Goal: Information Seeking & Learning: Check status

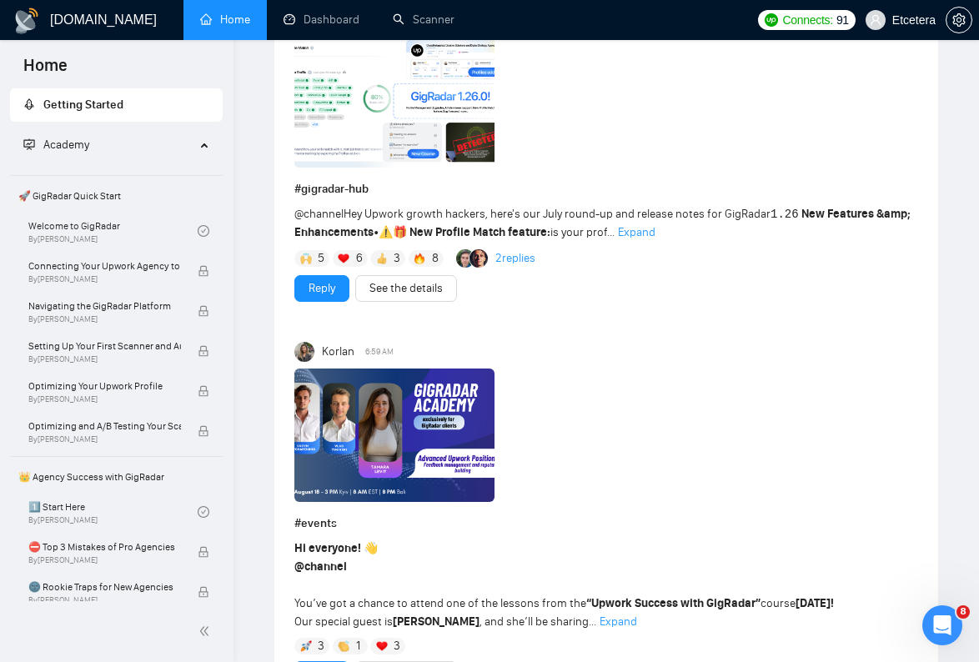
scroll to position [689, 0]
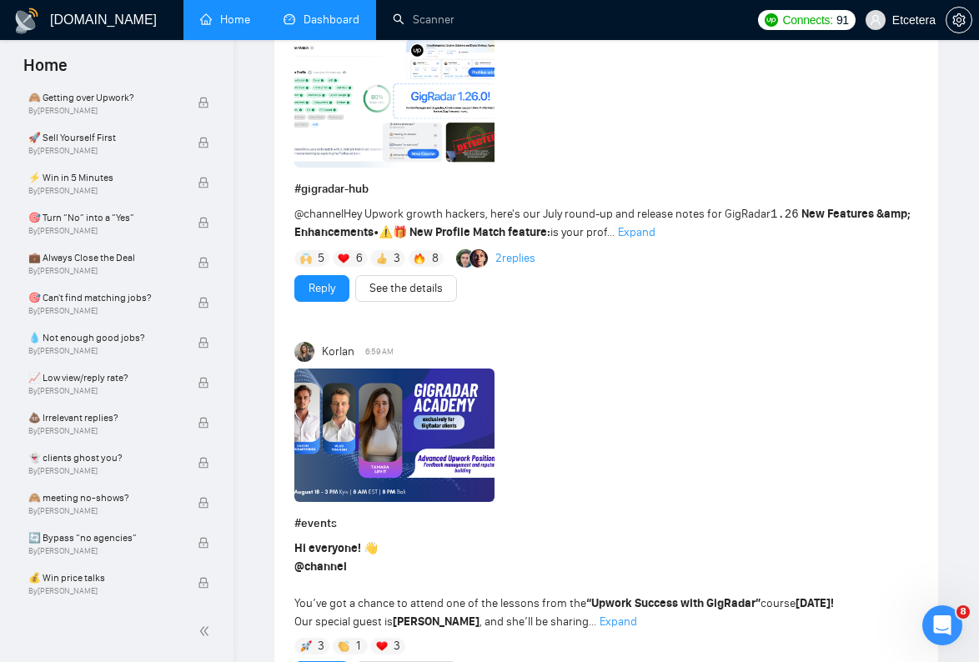
click at [319, 19] on link "Dashboard" at bounding box center [321, 20] width 76 height 14
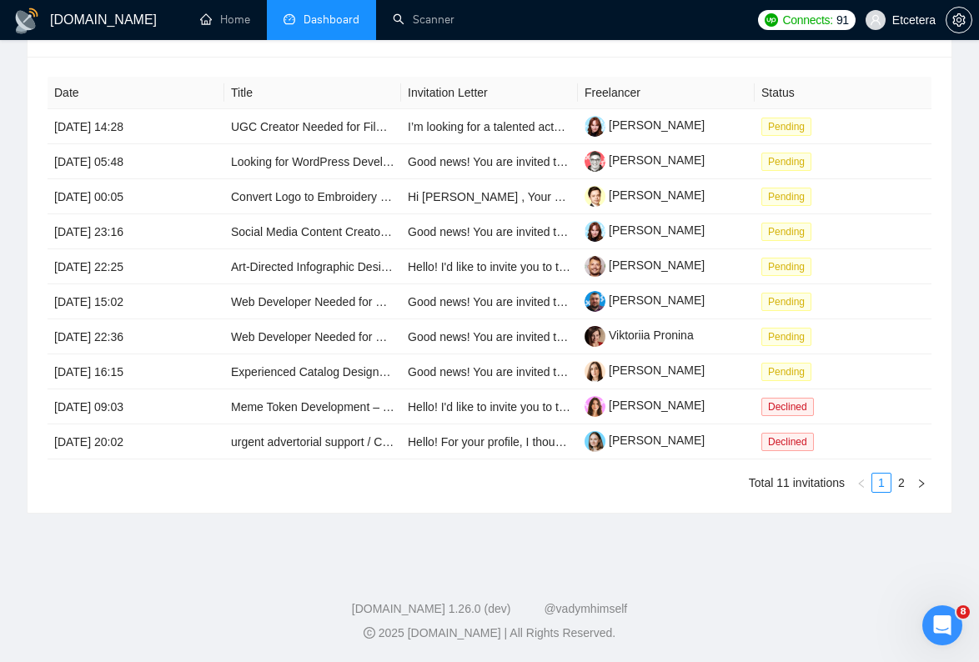
type input "[DATE]"
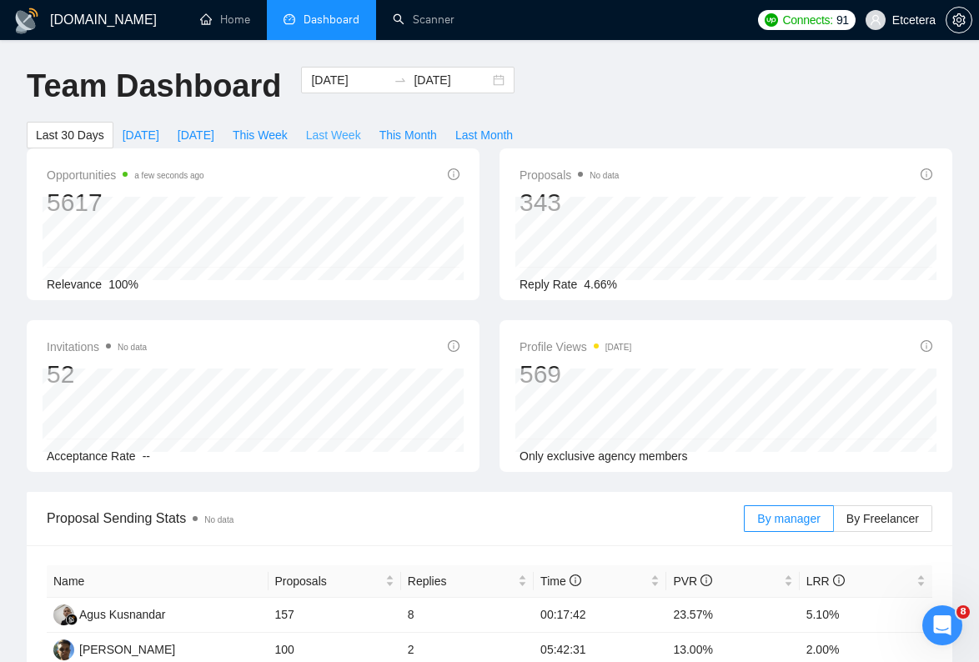
click at [340, 143] on span "Last Week" at bounding box center [333, 135] width 55 height 18
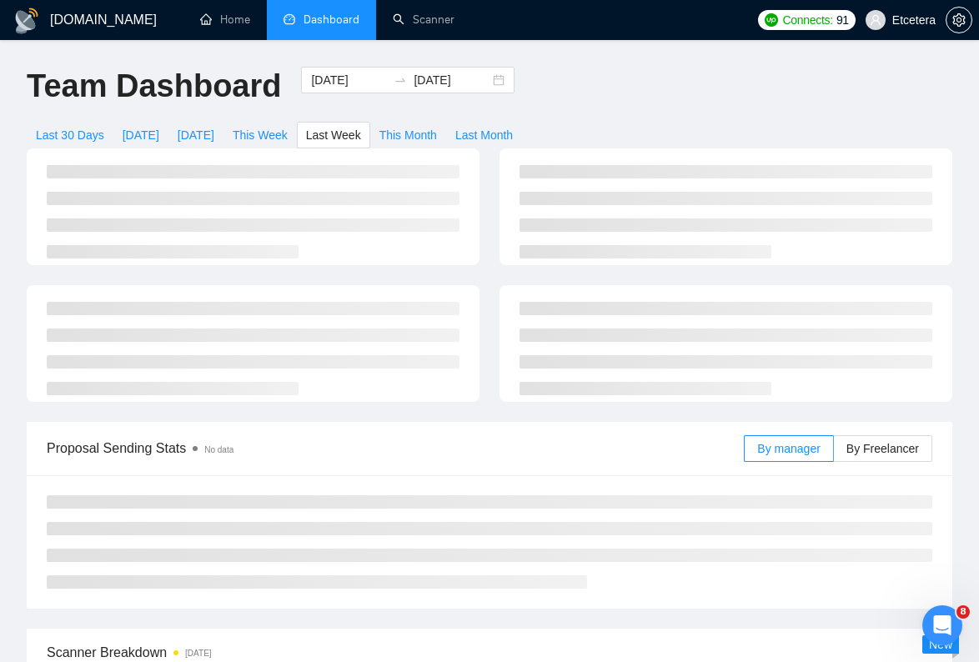
type input "[DATE]"
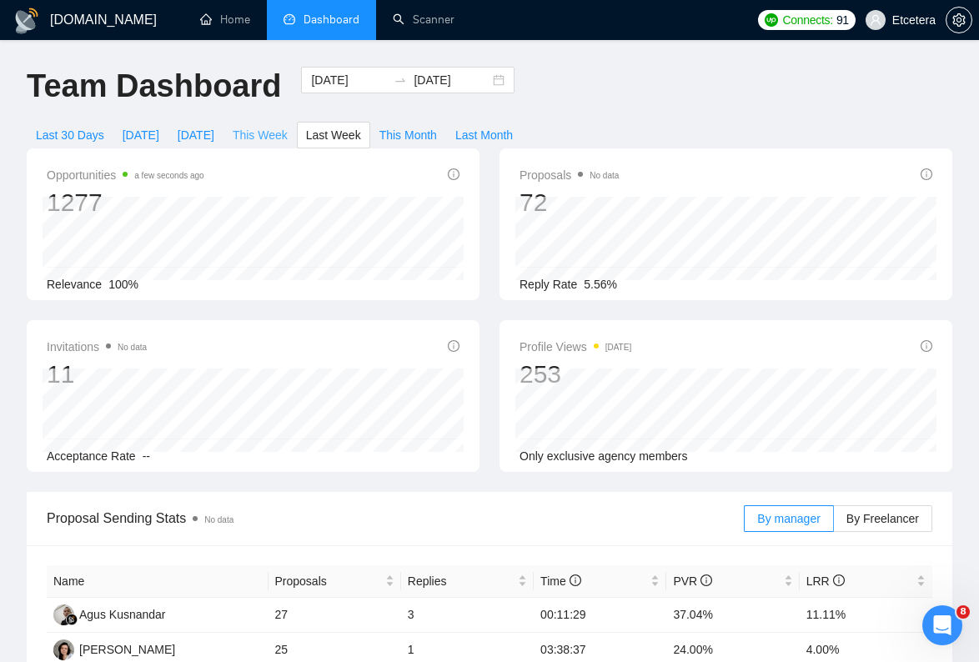
click at [279, 135] on span "This Week" at bounding box center [260, 135] width 55 height 18
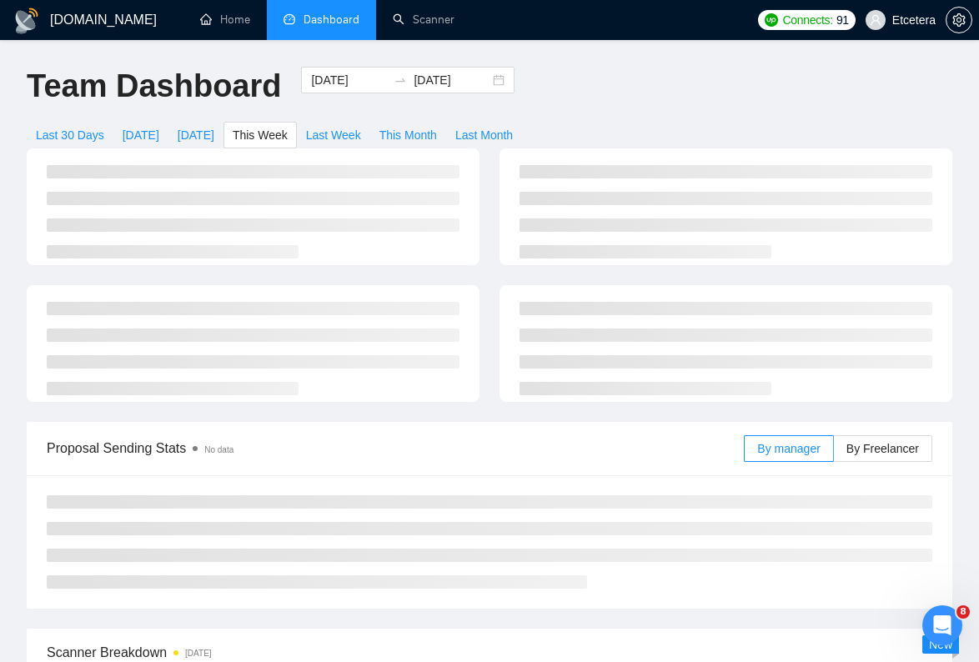
type input "[DATE]"
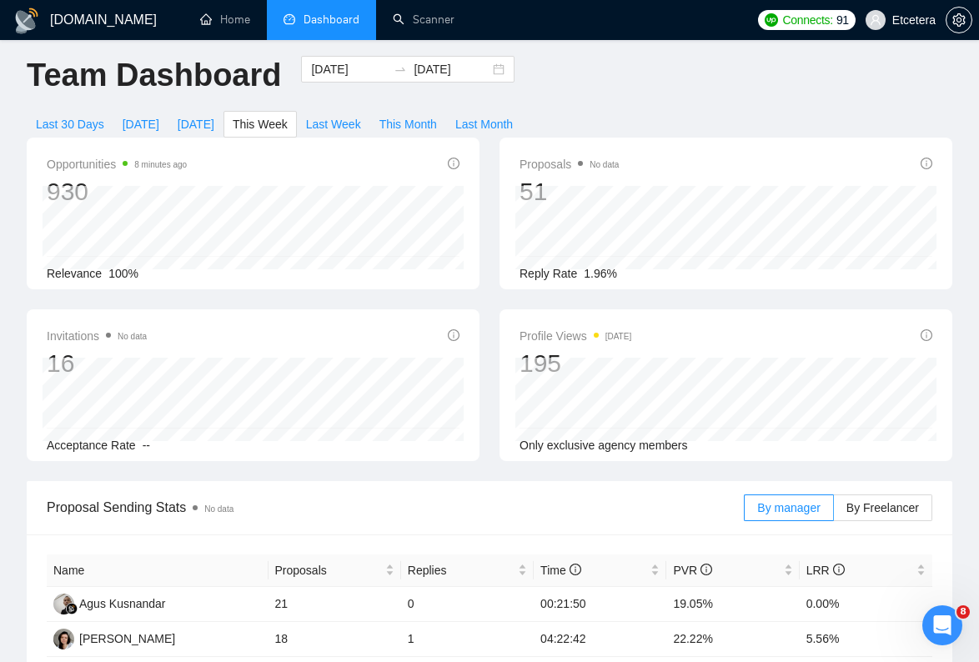
scroll to position [6, 0]
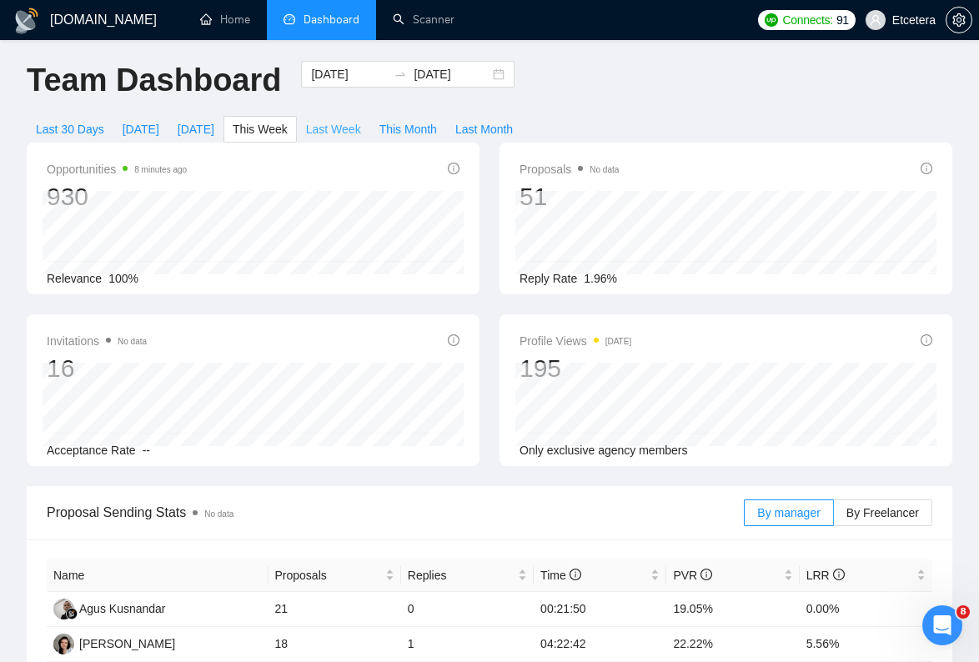
click at [341, 133] on span "Last Week" at bounding box center [333, 129] width 55 height 18
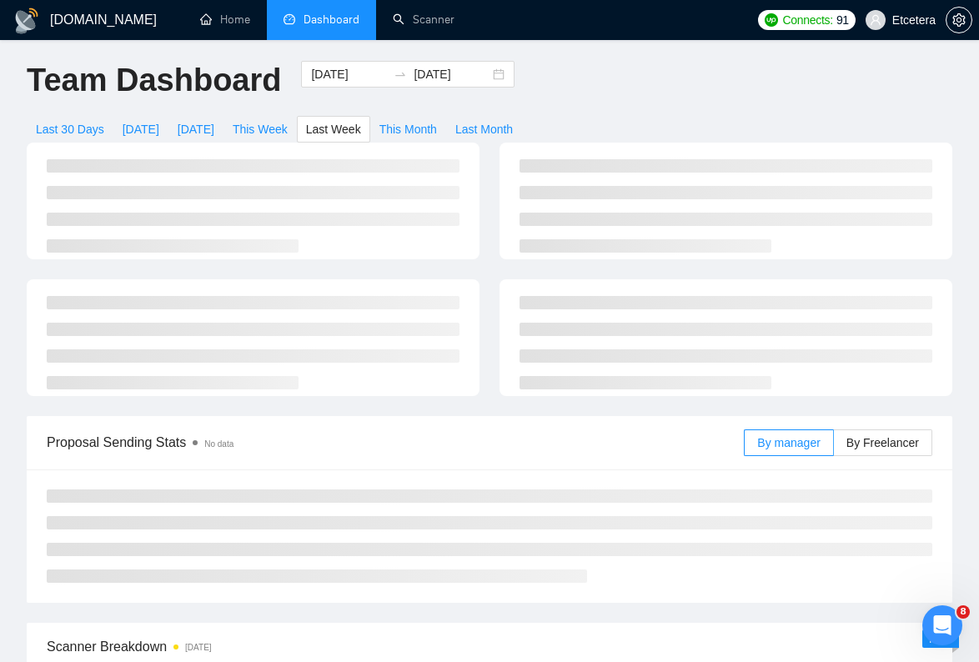
type input "[DATE]"
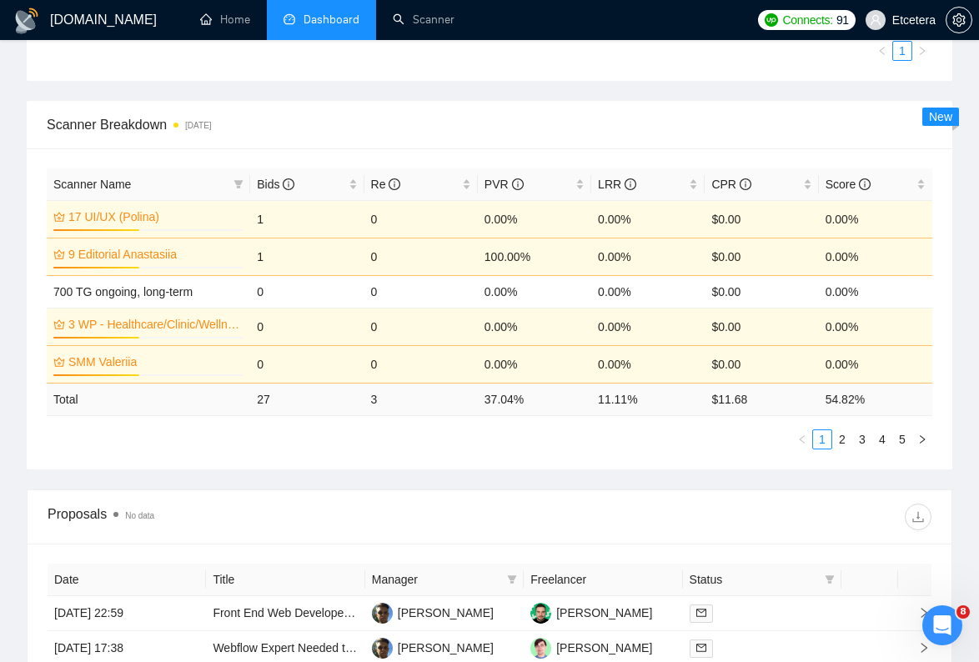
scroll to position [712, 0]
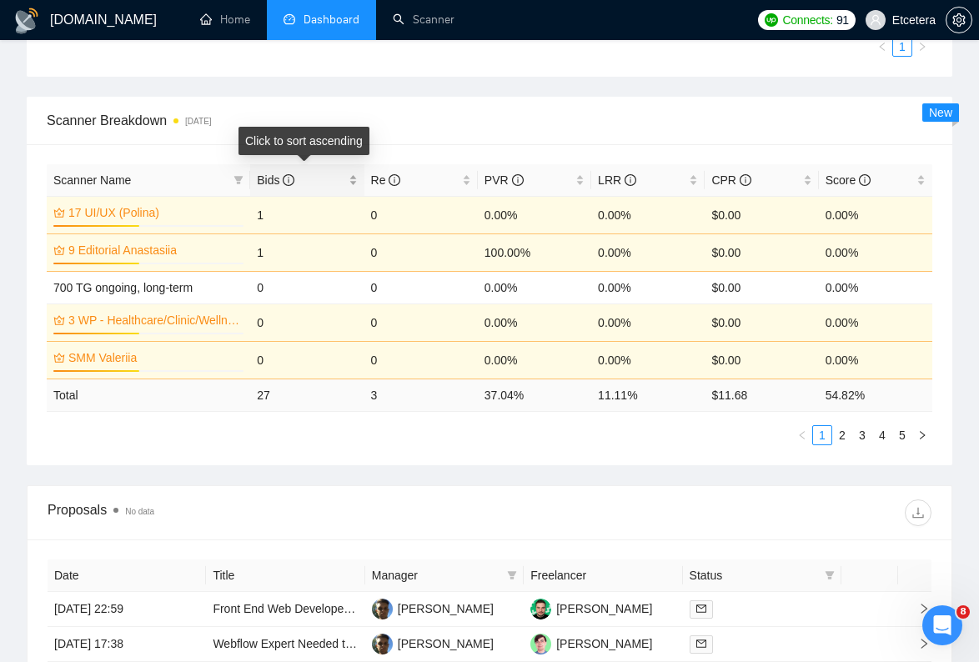
click at [278, 181] on span "Bids" at bounding box center [276, 179] width 38 height 13
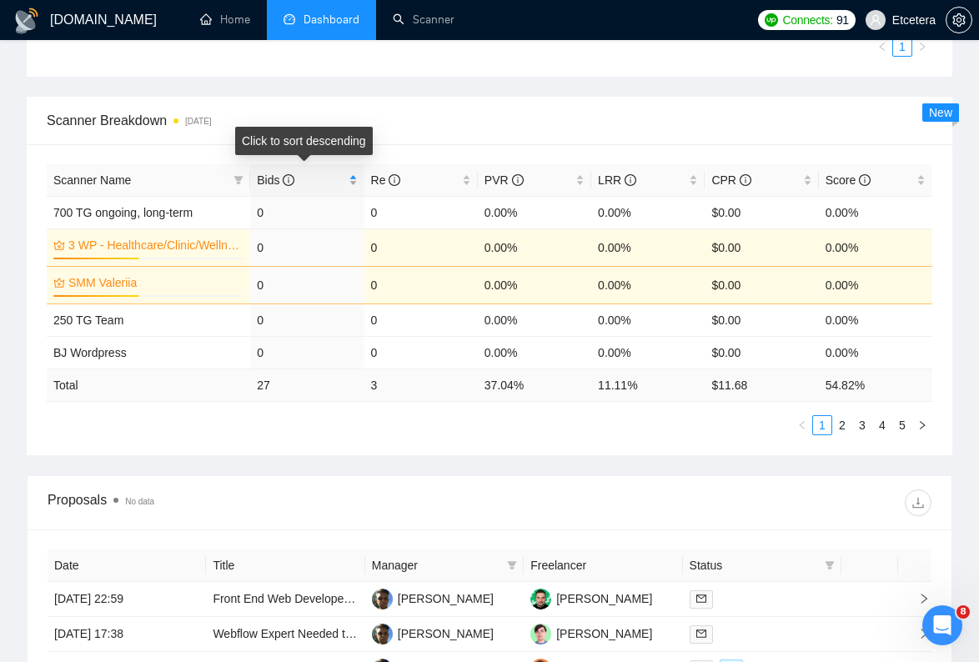
click at [278, 181] on span "Bids" at bounding box center [276, 179] width 38 height 13
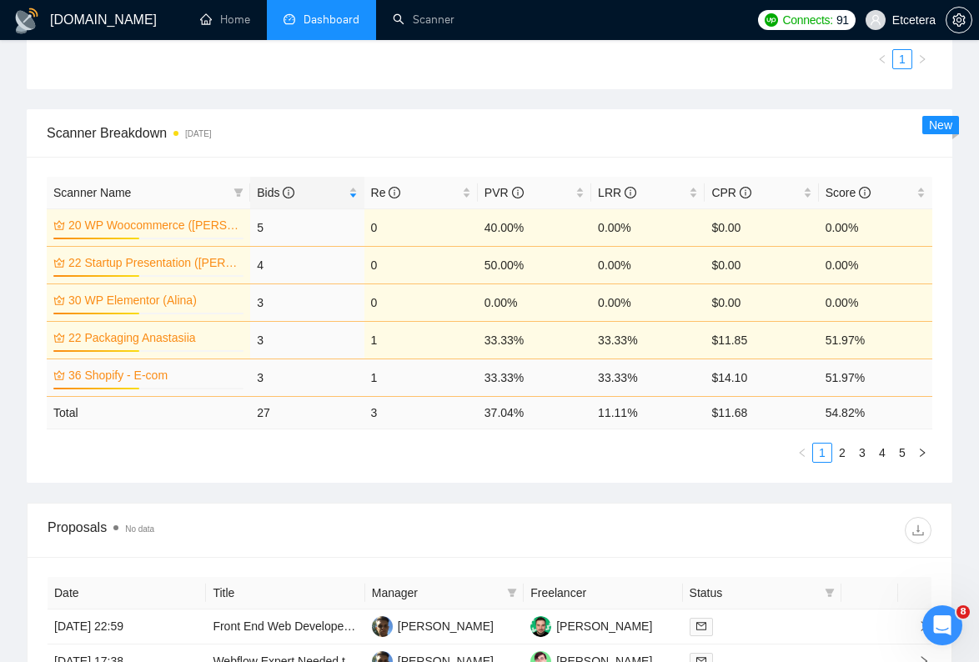
scroll to position [687, 0]
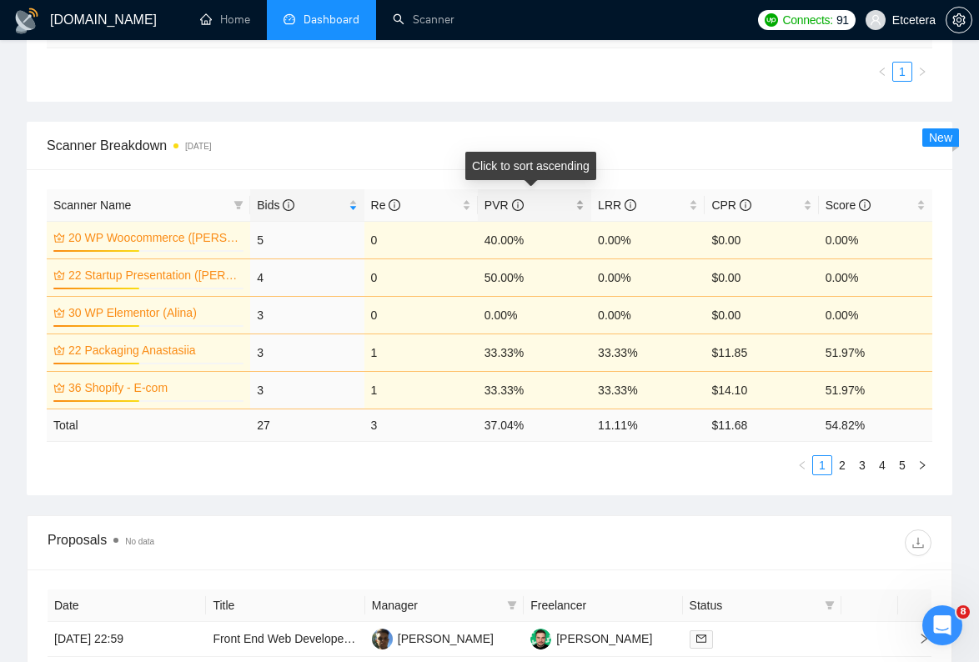
click at [514, 211] on span "PVR" at bounding box center [503, 204] width 39 height 13
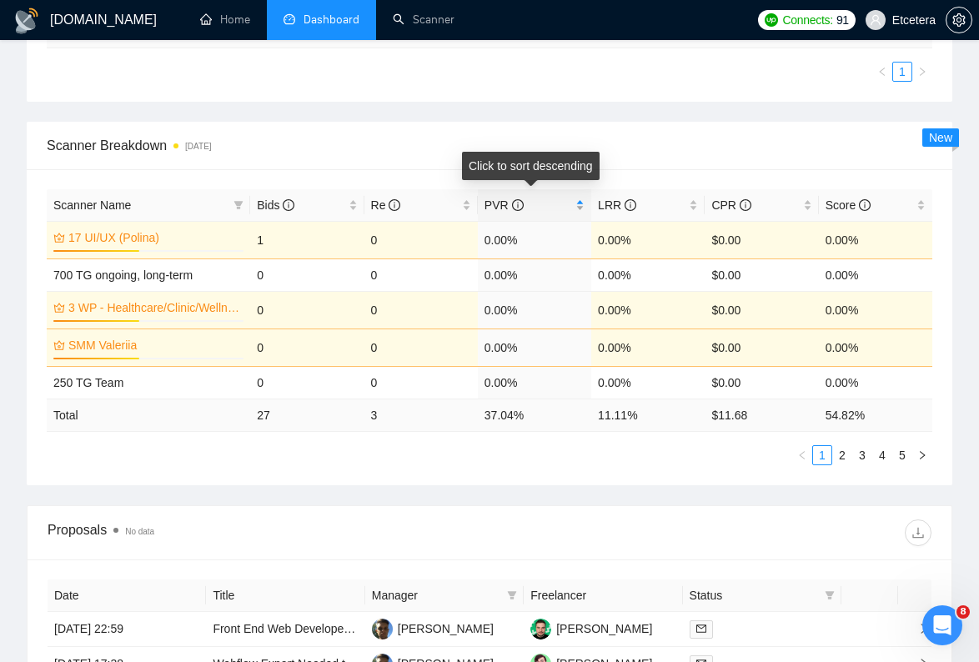
click at [514, 211] on span "PVR" at bounding box center [503, 204] width 39 height 13
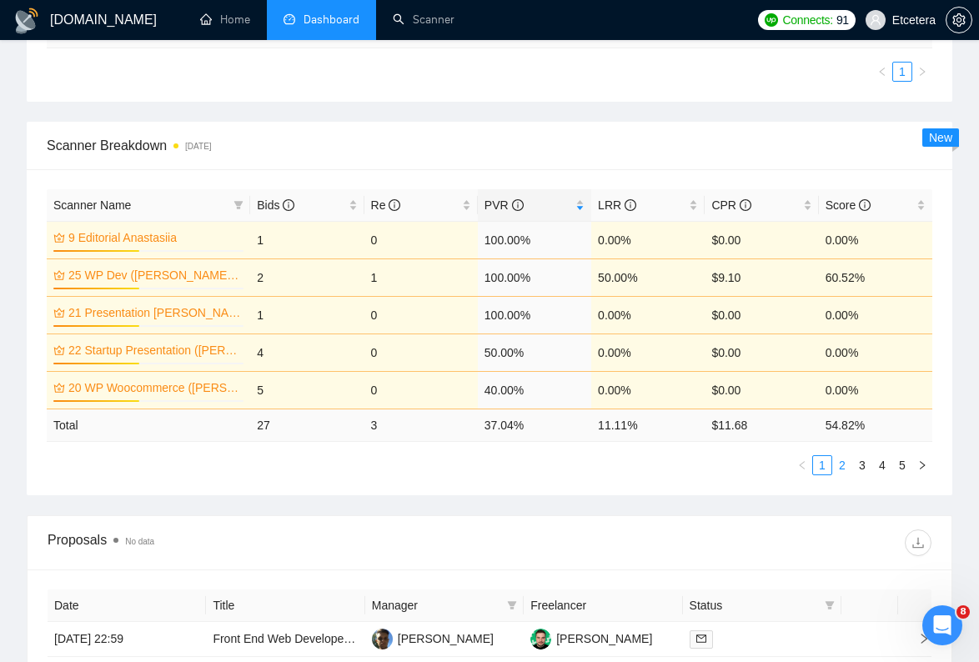
click at [845, 467] on link "2" at bounding box center [842, 465] width 18 height 18
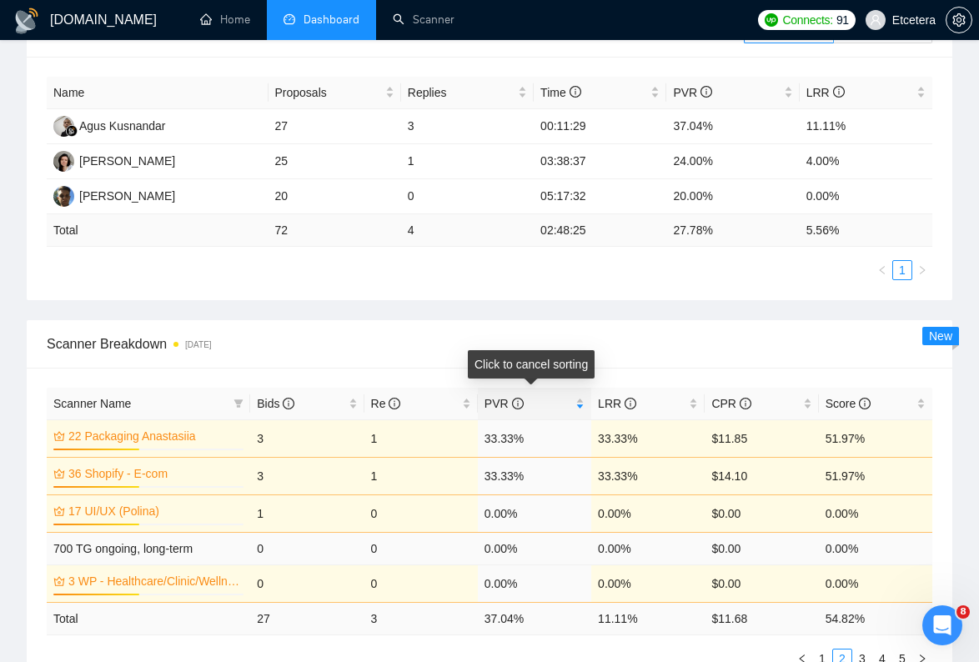
scroll to position [488, 0]
